Goal: Task Accomplishment & Management: Use online tool/utility

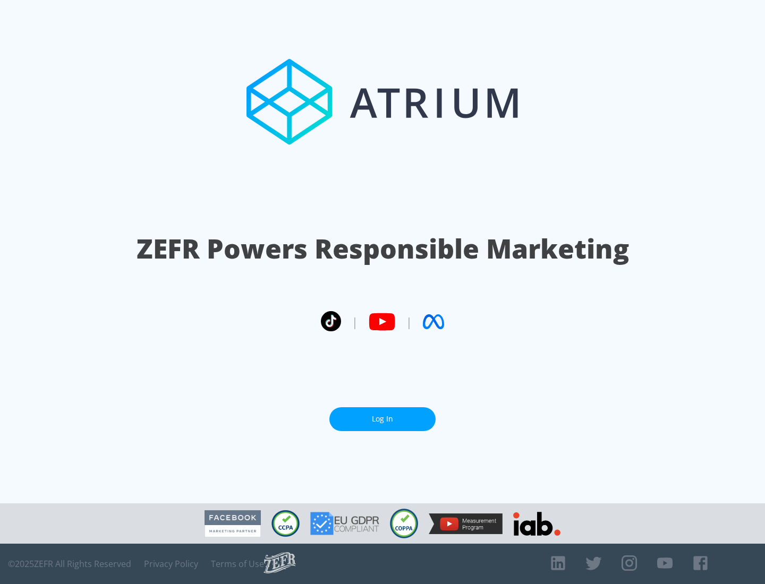
click at [383, 415] on link "Log In" at bounding box center [382, 419] width 106 height 24
